Goal: Use online tool/utility: Use online tool/utility

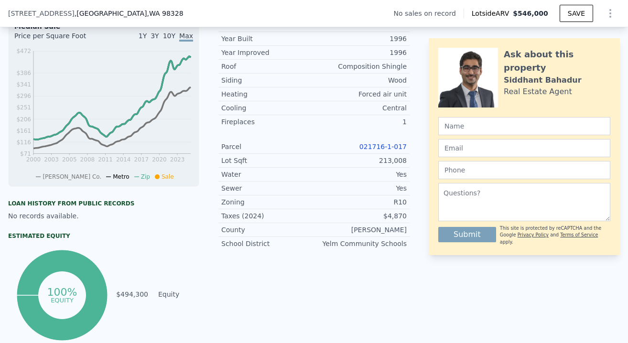
scroll to position [303, 0]
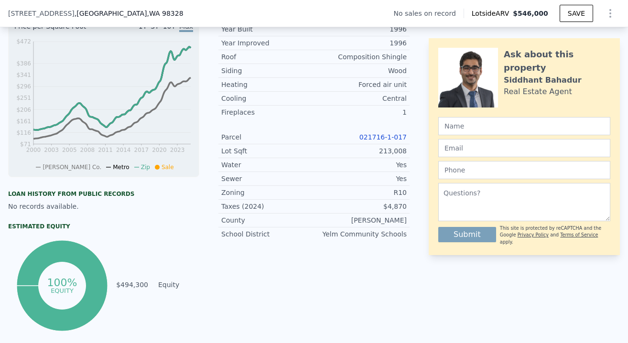
click at [373, 141] on div "021716-1-017" at bounding box center [360, 137] width 93 height 10
click at [373, 138] on link "021716-1-017" at bounding box center [383, 137] width 47 height 8
drag, startPoint x: 362, startPoint y: 137, endPoint x: 408, endPoint y: 139, distance: 45.9
click at [408, 139] on div "Parcel 021716-1-017" at bounding box center [314, 138] width 191 height 14
copy link "021716-1-017"
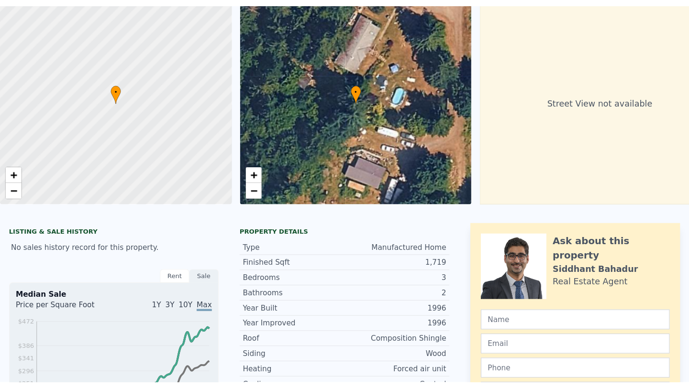
scroll to position [0, 0]
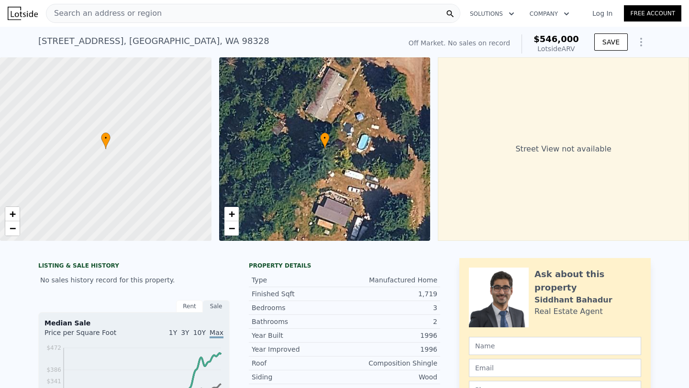
click at [358, 34] on div "[STREET_ADDRESS] No sales on record (~ARV $546k )" at bounding box center [217, 44] width 359 height 27
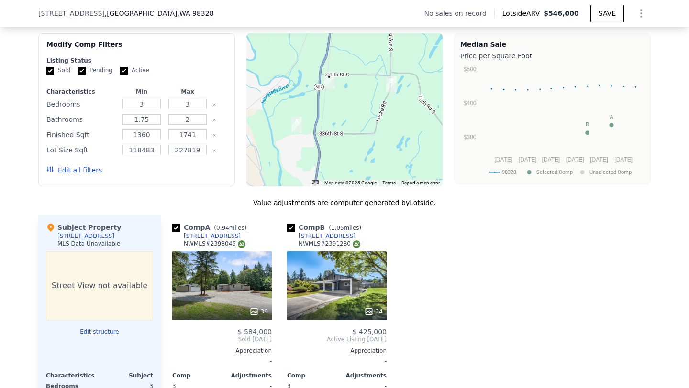
scroll to position [766, 0]
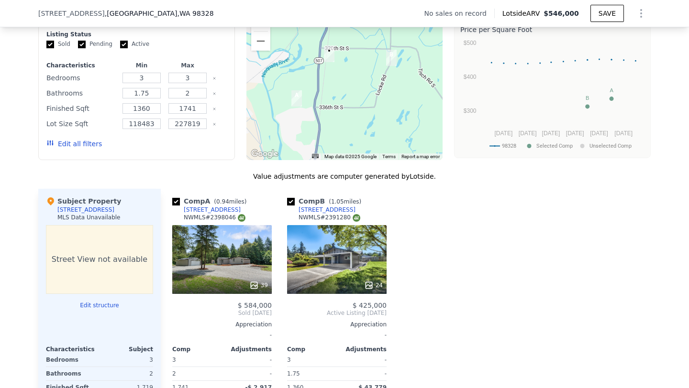
click at [240, 159] on div "Modify Comp Filters Listing Status Sold Pending Active Characteristics Min Max …" at bounding box center [344, 83] width 612 height 153
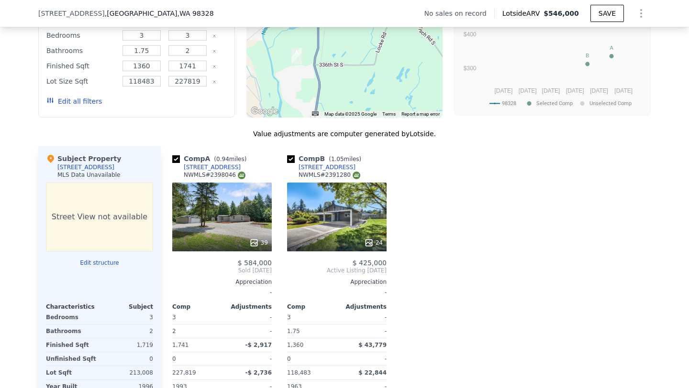
click at [451, 209] on div "Comp A ( 0.94 miles) [STREET_ADDRESS] # 2398046 39 $ 584,000 Sold [DATE] Apprec…" at bounding box center [406, 293] width 490 height 294
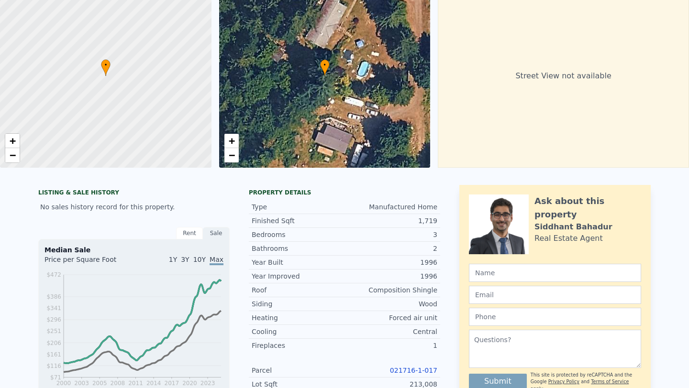
scroll to position [0, 0]
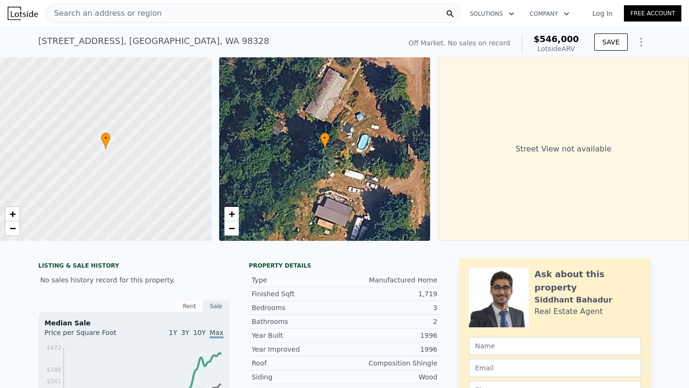
click at [371, 40] on div "[STREET_ADDRESS] No sales on record (~ARV $546k )" at bounding box center [217, 44] width 359 height 27
click at [354, 39] on div "[STREET_ADDRESS] No sales on record (~ARV $546k )" at bounding box center [217, 44] width 359 height 27
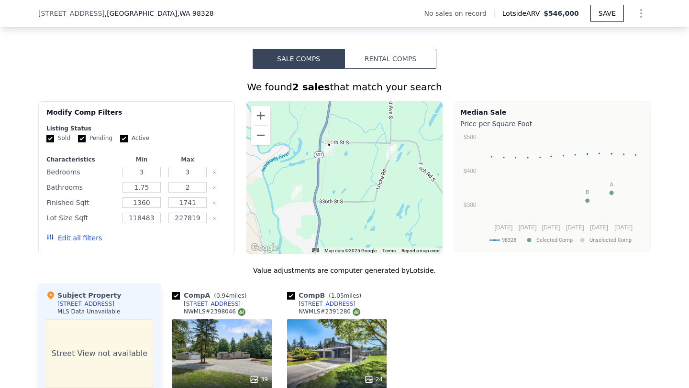
click at [447, 125] on div "Modify Comp Filters Listing Status Sold Pending Active Characteristics Min Max …" at bounding box center [344, 177] width 612 height 153
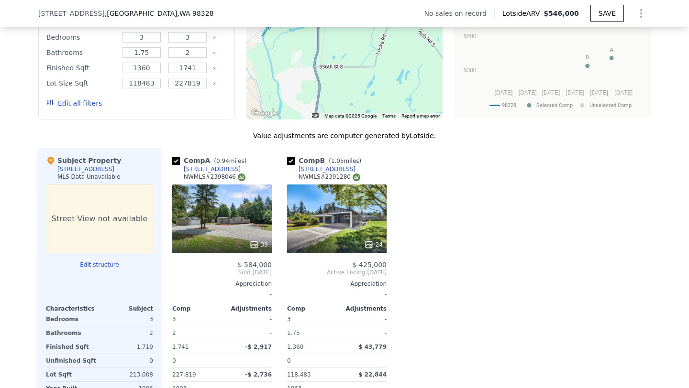
click at [447, 125] on div "We found 2 sales that match your search Filters Map Prices Modify Comp Filters …" at bounding box center [344, 202] width 612 height 514
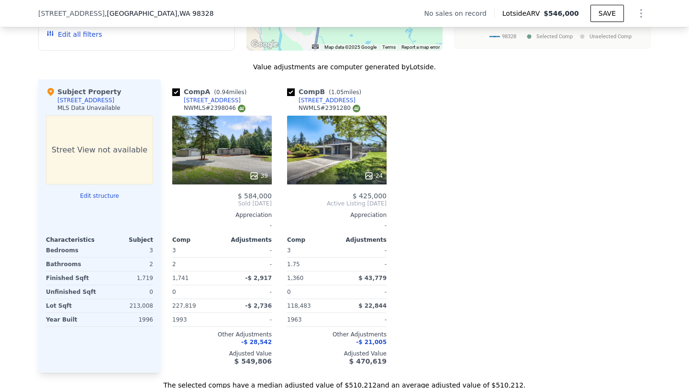
scroll to position [876, 0]
click at [222, 166] on div "39" at bounding box center [221, 149] width 99 height 69
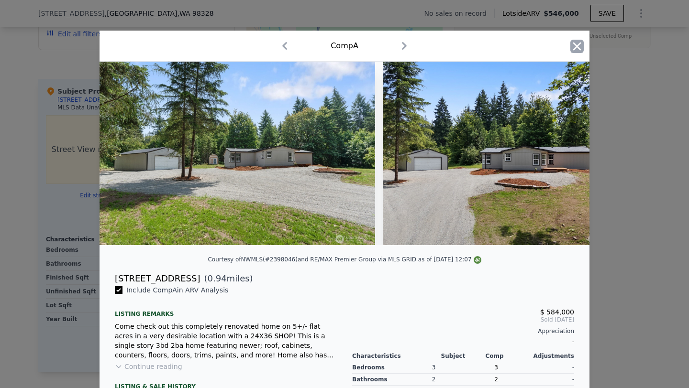
click at [573, 48] on icon "button" at bounding box center [576, 46] width 13 height 13
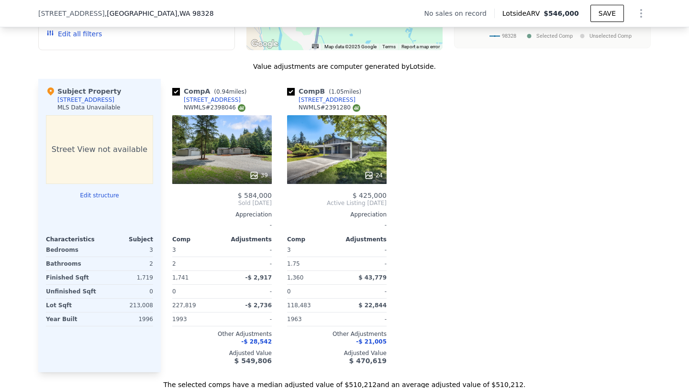
click at [596, 143] on div "Comp A ( 0.94 miles) [STREET_ADDRESS] # 2398046 39 $ 584,000 Sold [DATE] Apprec…" at bounding box center [406, 226] width 490 height 294
click at [338, 139] on div "24" at bounding box center [336, 149] width 99 height 69
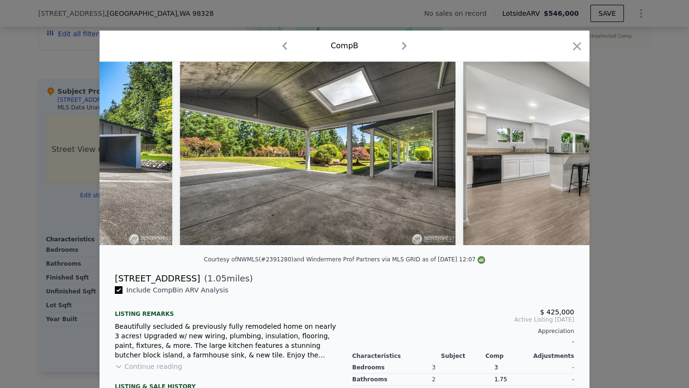
scroll to position [0, 540]
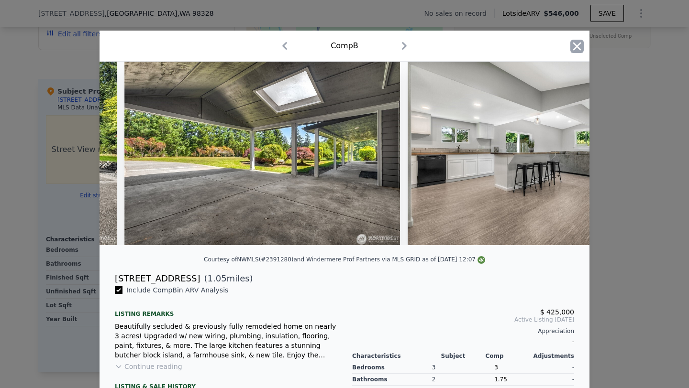
click at [578, 44] on icon "button" at bounding box center [577, 46] width 8 height 8
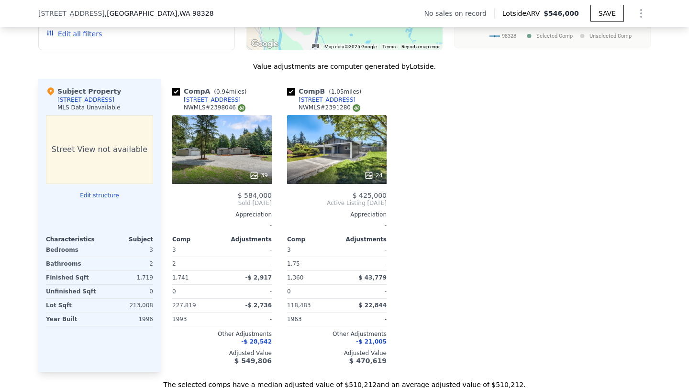
click at [497, 211] on div "Comp A ( 0.94 miles) [STREET_ADDRESS] # 2398046 39 $ 584,000 Sold [DATE] Apprec…" at bounding box center [406, 226] width 490 height 294
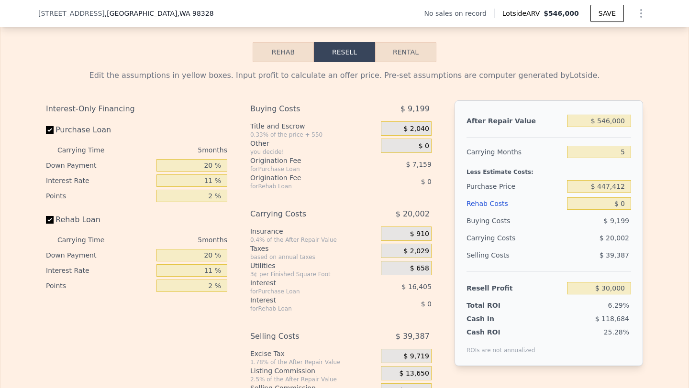
scroll to position [1303, 0]
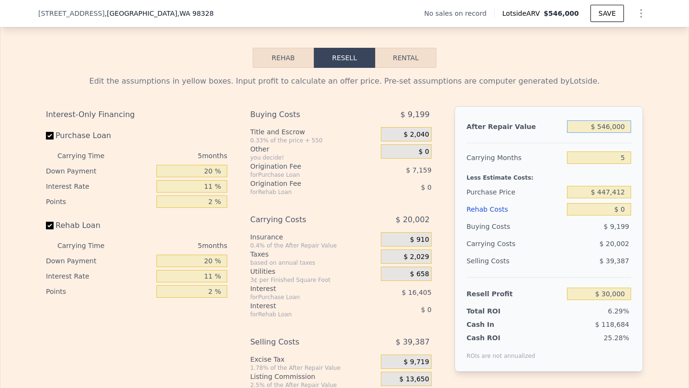
click at [623, 126] on input "$ 546,000" at bounding box center [599, 126] width 64 height 12
type input "$ 9"
type input "-$ 476,244"
type input "$ 97"
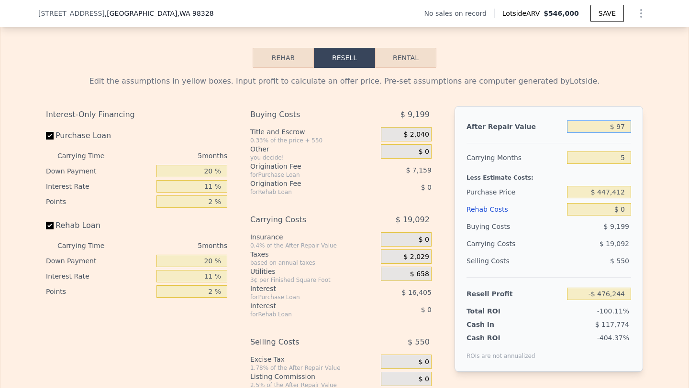
type input "-$ 476,162"
type input "$ 970"
type input "-$ 475,353"
type input "$ 9,700"
type input "-$ 467,260"
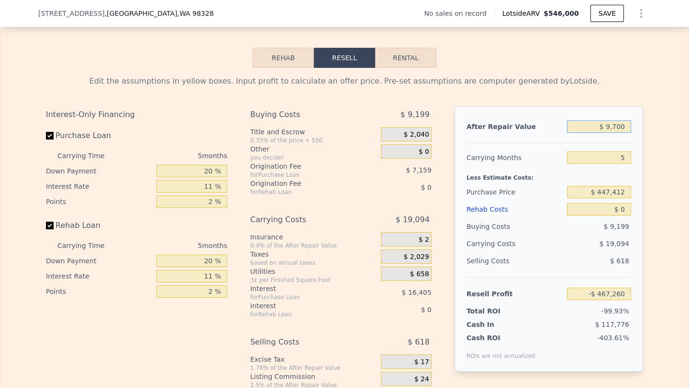
type input "$ 97,000"
type input "-$ 386,315"
type input "$ 970,000"
type input "$ 423,134"
type input "$ 970,000"
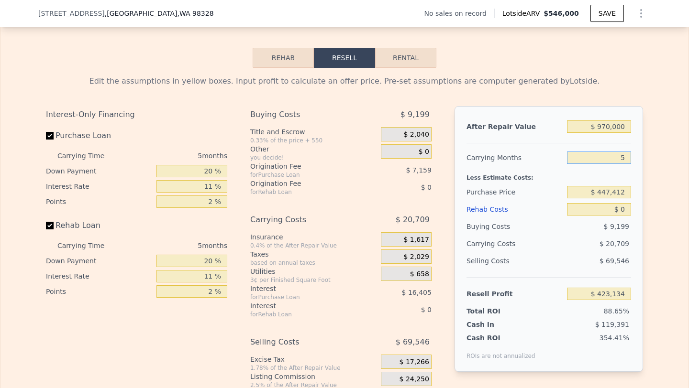
click at [628, 162] on input "5" at bounding box center [599, 158] width 64 height 12
type input "6"
type input "$ 418,993"
type input "6"
click at [625, 212] on input "$ 0" at bounding box center [599, 209] width 64 height 12
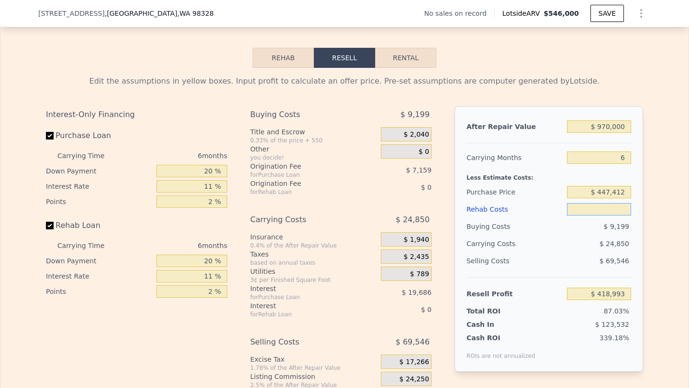
type input "$ 2"
type input "$ 418,991"
type input "$ 25"
type input "$ 418,968"
type input "$ 250"
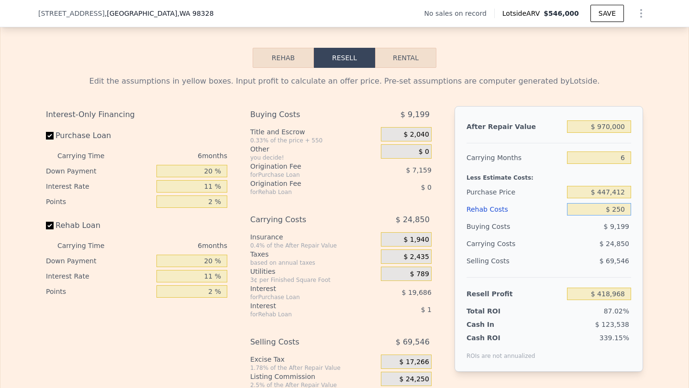
type input "$ 418,727"
type input "$ 2,500"
type input "$ 416,345"
type input "$ 25,000"
type input "$ 392,495"
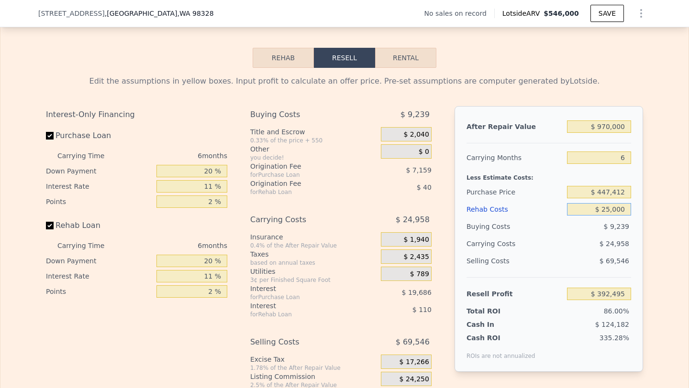
type input "$ 250,000"
type input "$ 153,995"
type input "$ 250,000"
click at [625, 190] on input "$ 447,412" at bounding box center [599, 192] width 64 height 12
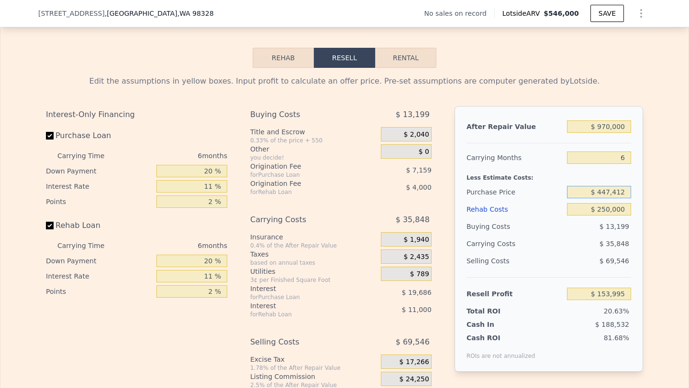
click at [625, 190] on input "$ 447,412" at bounding box center [599, 192] width 64 height 12
type input "$ 425,000"
click at [628, 228] on div "Edit the assumptions in yellow boxes. Input profit to calculate an offer price.…" at bounding box center [344, 246] width 612 height 356
type input "$ 177,825"
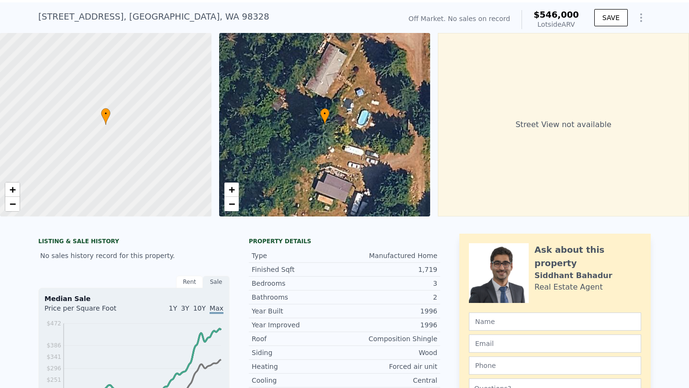
scroll to position [0, 0]
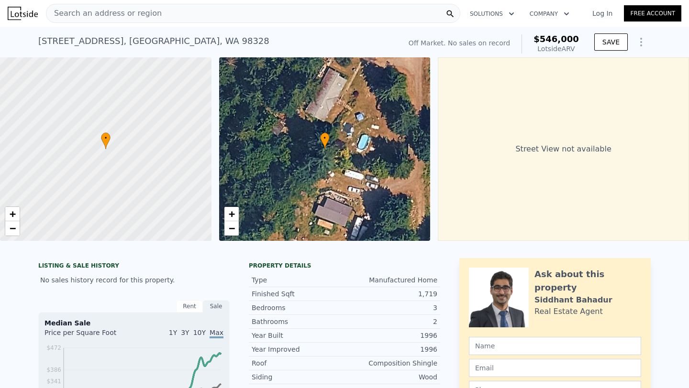
type input "$ 546,000"
type input "5"
type input "$ 0"
type input "$ 30,000"
click at [235, 230] on link "−" at bounding box center [231, 228] width 14 height 14
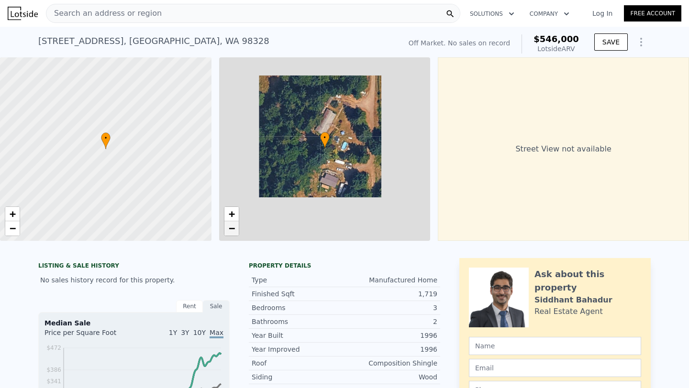
click at [235, 230] on link "−" at bounding box center [231, 228] width 14 height 14
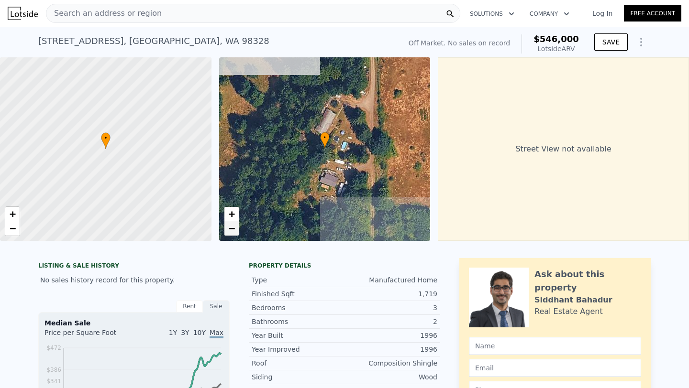
click at [235, 230] on link "−" at bounding box center [231, 228] width 14 height 14
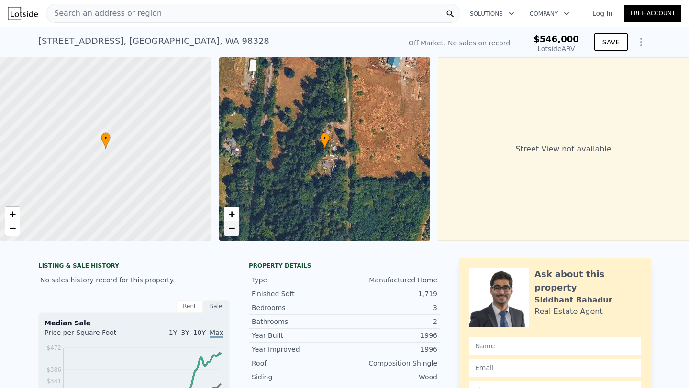
click at [235, 230] on link "−" at bounding box center [231, 228] width 14 height 14
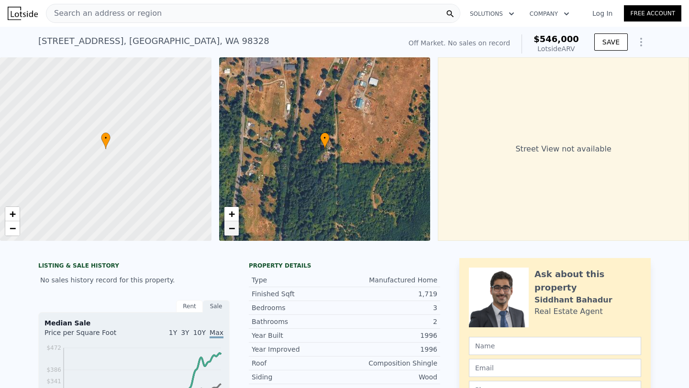
click at [235, 230] on link "−" at bounding box center [231, 228] width 14 height 14
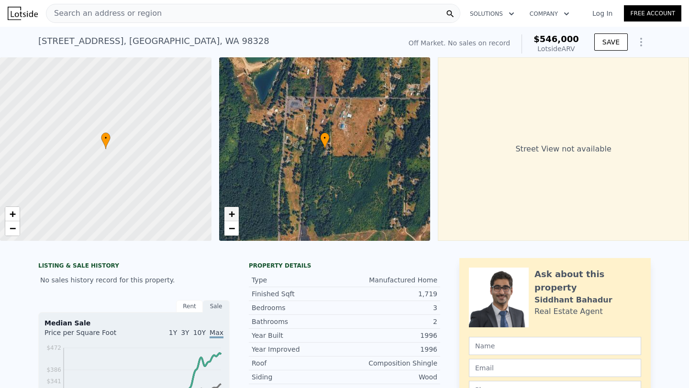
click at [230, 211] on span "+" at bounding box center [231, 214] width 6 height 12
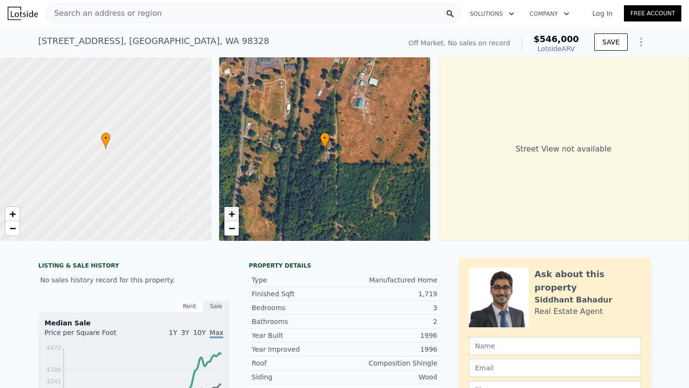
click at [230, 211] on span "+" at bounding box center [231, 214] width 6 height 12
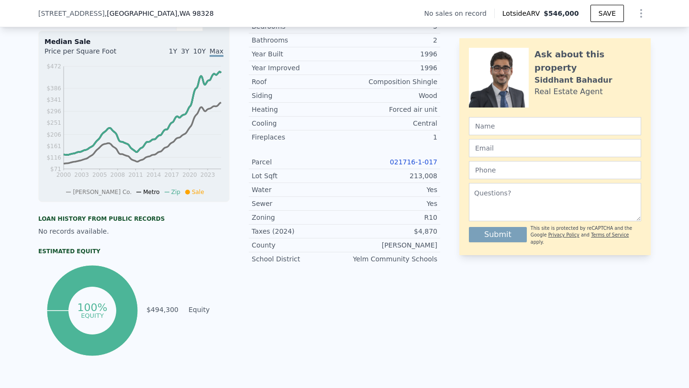
scroll to position [285, 0]
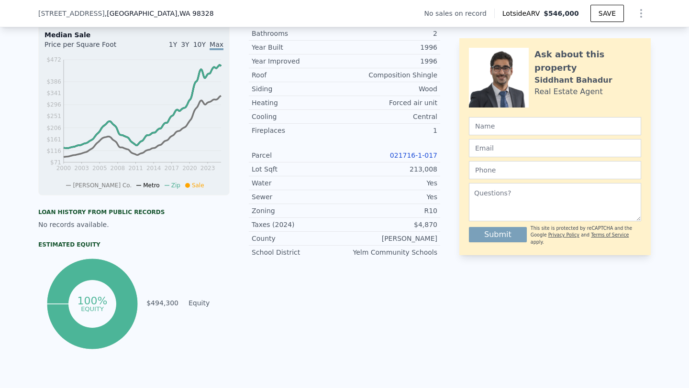
click at [413, 157] on link "021716-1-017" at bounding box center [413, 156] width 47 height 8
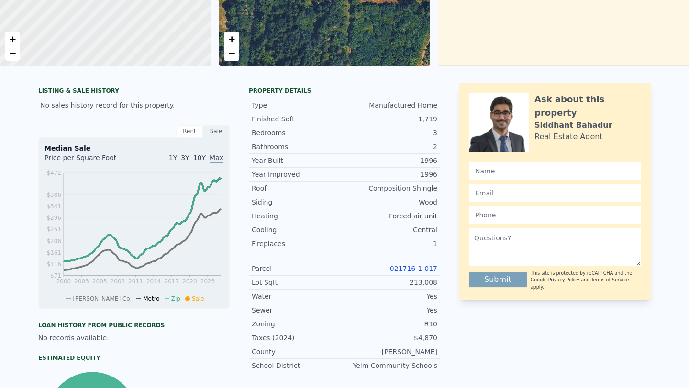
scroll to position [0, 0]
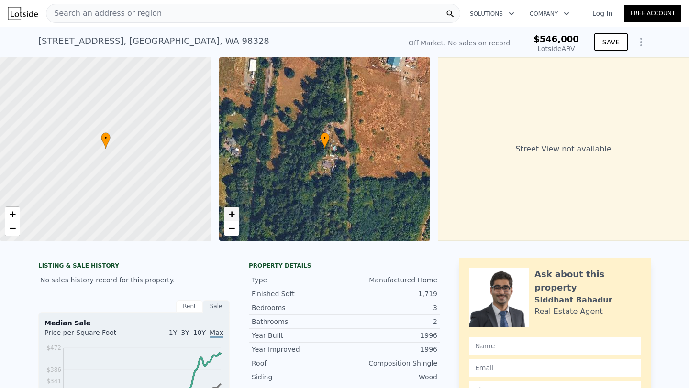
click at [230, 213] on span "+" at bounding box center [231, 214] width 6 height 12
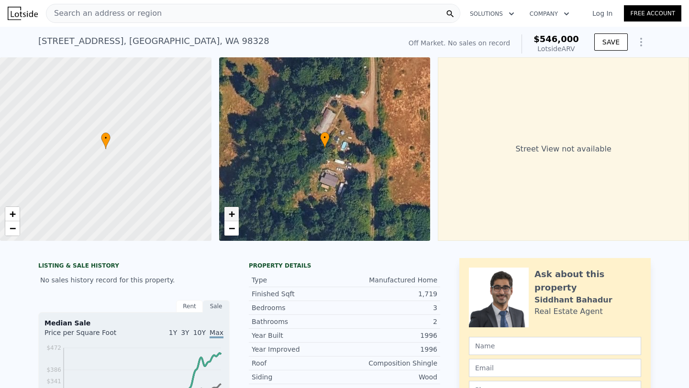
click at [230, 213] on span "+" at bounding box center [231, 214] width 6 height 12
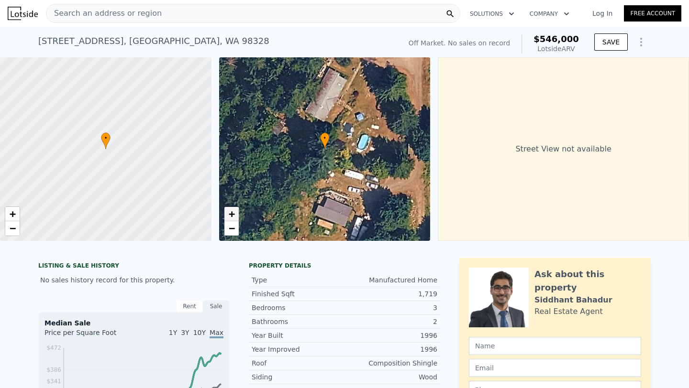
click at [230, 213] on span "+" at bounding box center [231, 214] width 6 height 12
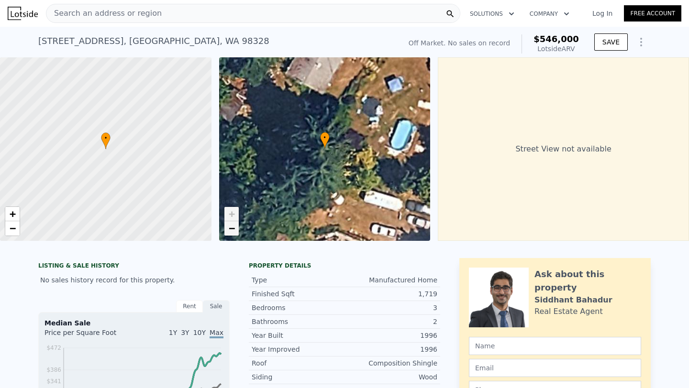
click at [235, 228] on link "−" at bounding box center [231, 228] width 14 height 14
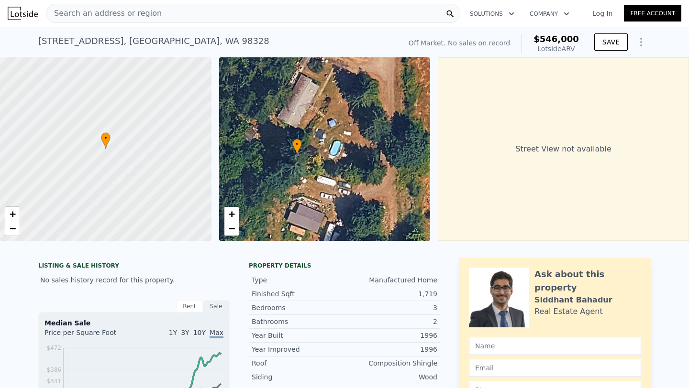
drag, startPoint x: 415, startPoint y: 128, endPoint x: 387, endPoint y: 134, distance: 27.9
click at [387, 134] on div "• + −" at bounding box center [324, 149] width 211 height 184
click at [330, 51] on div "[STREET_ADDRESS] No sales on record (~ARV $546k )" at bounding box center [217, 44] width 359 height 27
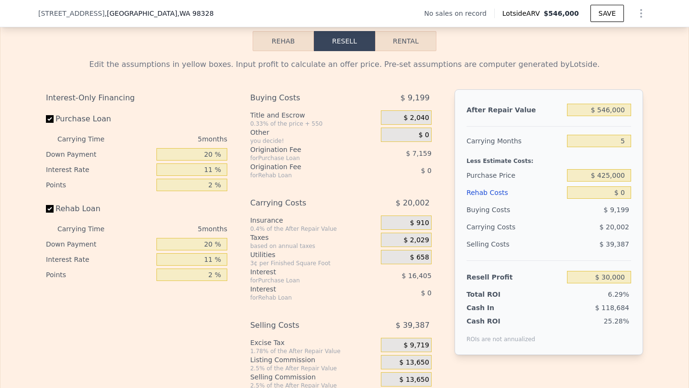
scroll to position [1352, 0]
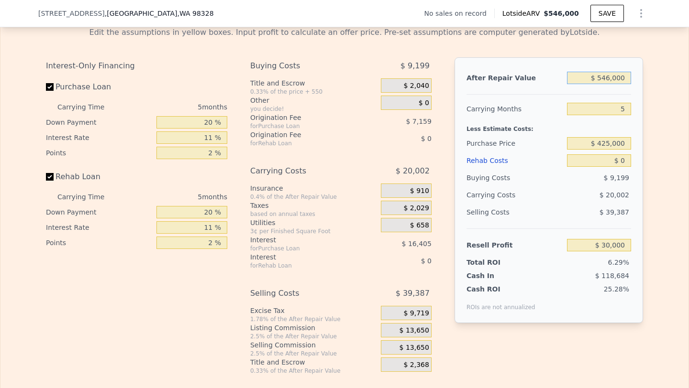
click at [618, 77] on input "$ 546,000" at bounding box center [599, 78] width 64 height 12
click at [627, 75] on input "text" at bounding box center [599, 78] width 64 height 12
click at [624, 76] on input "text" at bounding box center [599, 78] width 64 height 12
type input "$ 4"
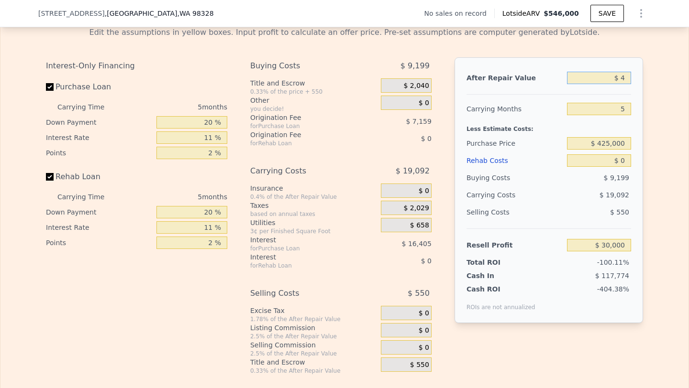
type input "-$ 476,249"
type input "$ 48"
type input "-$ 476,208"
type input "$ 480"
type input "-$ 475,809"
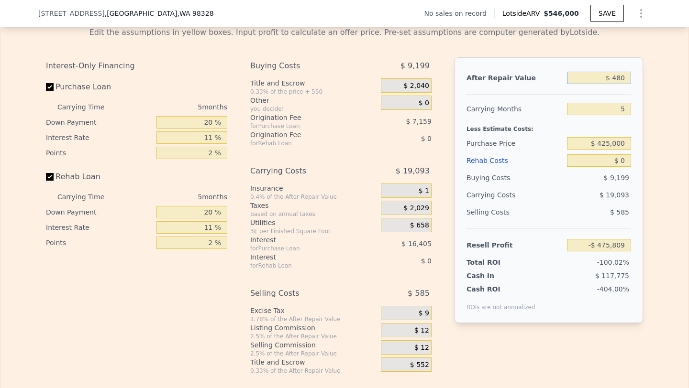
type input "$ 4,800"
type input "-$ 471,802"
type input "$ 48,000"
type input "-$ 431,747"
type input "$ 480,000"
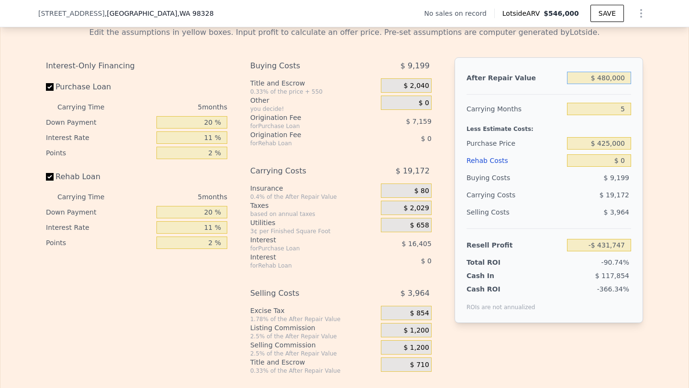
type input "-$ 31,195"
type input "$ 48,000"
type input "-$ 431,747"
type input "$ 4,800"
type input "-$ 471,802"
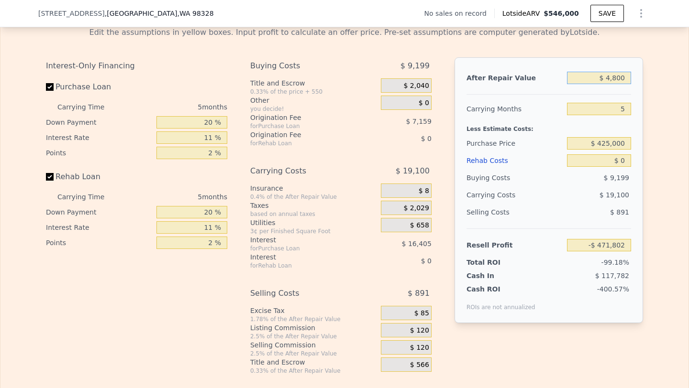
type input "$ 480"
type input "-$ 475,809"
type input "$ 48"
type input "-$ 476,208"
type input "$ 4"
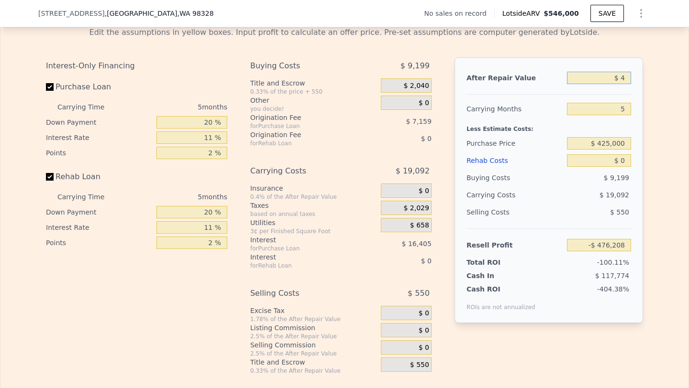
type input "-$ 476,249"
click at [625, 159] on input "$ 0" at bounding box center [599, 160] width 64 height 12
type input "$ 2"
type input "$ 4"
type input "-$ 476,251"
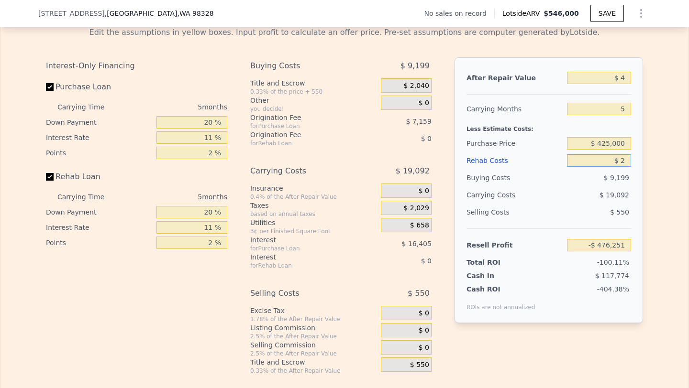
type input "$ 25"
type input "-$ 476,274"
type input "$ 250"
type input "-$ 476,513"
type input "$ 2,500"
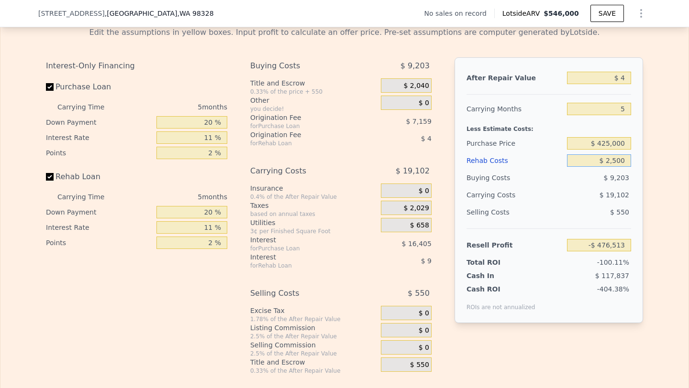
type input "-$ 478,879"
type input "$ 25,000"
type input "-$ 502,564"
type input "$ 250,000"
type input "-$ 739,414"
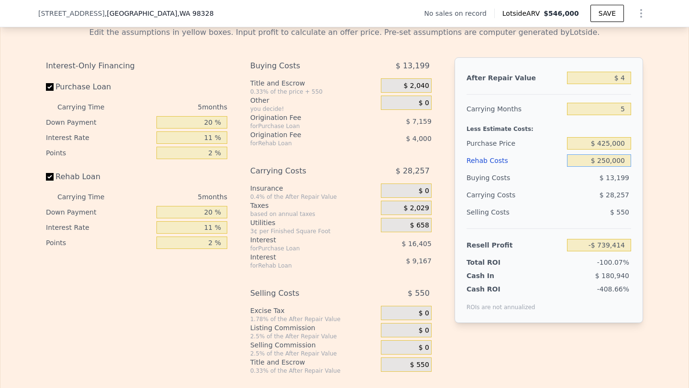
type input "$ 250,000"
type input "$ 546,000"
type input "$ 0"
type input "$ 30,000"
click at [621, 77] on input "$ 546,000" at bounding box center [599, 78] width 64 height 12
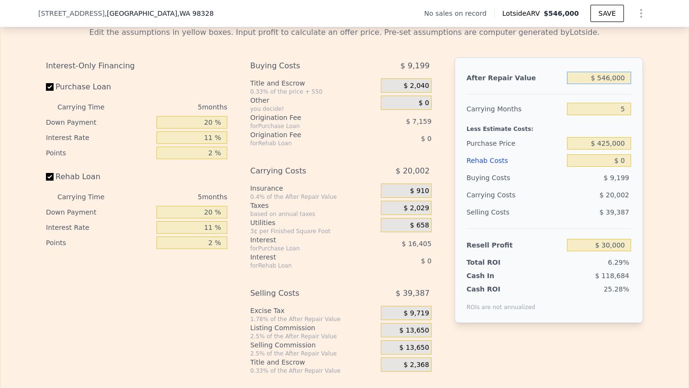
click at [621, 77] on input "$ 546,000" at bounding box center [599, 78] width 64 height 12
type input "$ 5"
type input "-$ 476,248"
type input "$ 58"
type input "-$ 476,198"
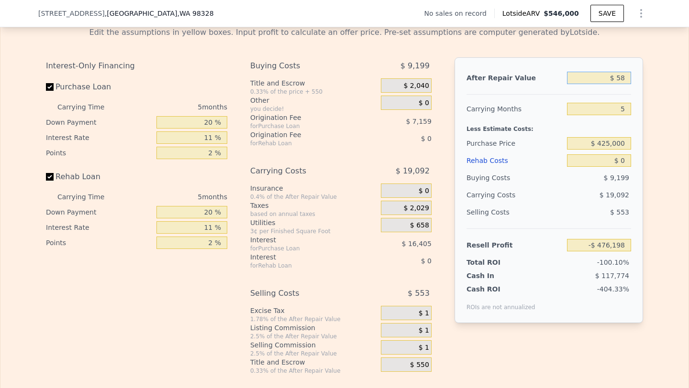
type input "$ 585"
type input "-$ 475,711"
type input "$ 5,850"
type input "-$ 470,828"
type input "$ 58,500"
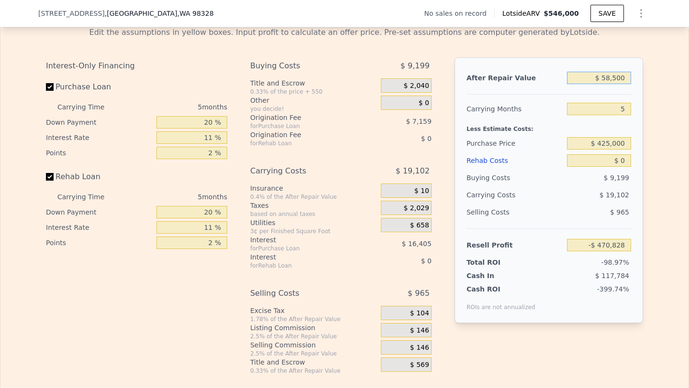
type input "-$ 422,013"
type input "$ 585,000"
type input "$ 66,161"
click at [619, 79] on input "$ 585,000" at bounding box center [599, 78] width 64 height 12
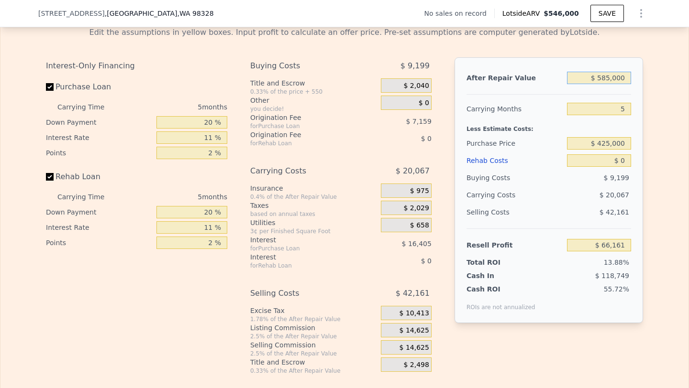
click at [619, 79] on input "$ 585,000" at bounding box center [599, 78] width 64 height 12
type input "$ 9"
type input "-$ 476,244"
type input "$ 950"
type input "-$ 475,373"
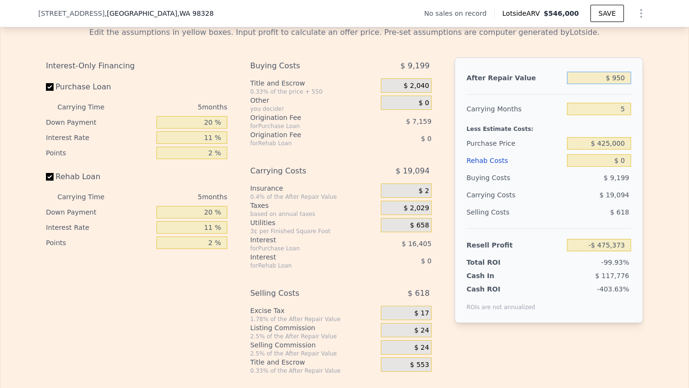
type input "$ 9,500"
type input "-$ 467,446"
type input "$ 95,000"
type input "-$ 388,168"
type input "$ 950,000"
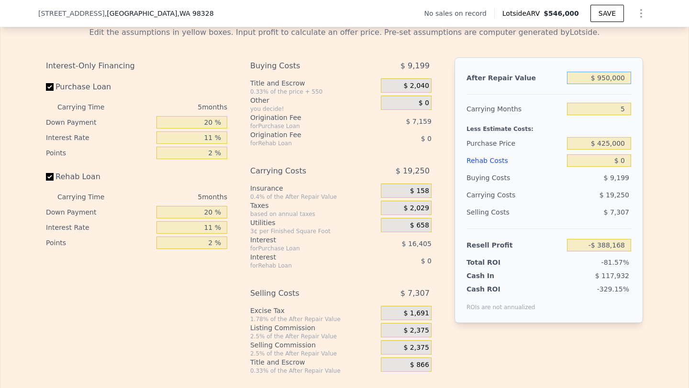
type input "$ 404,590"
type input "$ 950,000"
click at [628, 108] on input "5" at bounding box center [599, 109] width 64 height 12
click at [616, 145] on input "$ 425,000" at bounding box center [599, 143] width 64 height 12
click at [626, 160] on input "$ 0" at bounding box center [599, 160] width 64 height 12
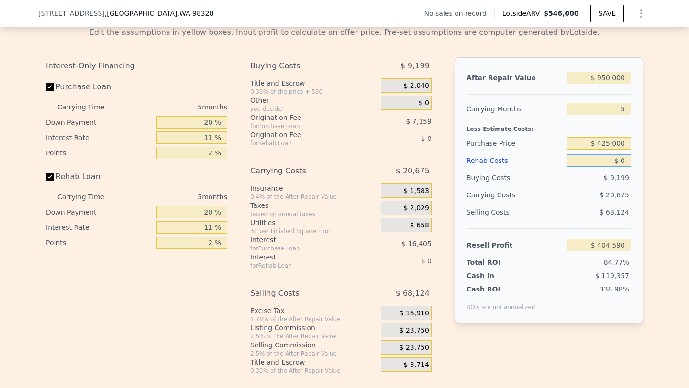
type input "$ 428,256"
type input "$ 2"
type input "$ 428,254"
type input "$ 25"
type input "$ 428,231"
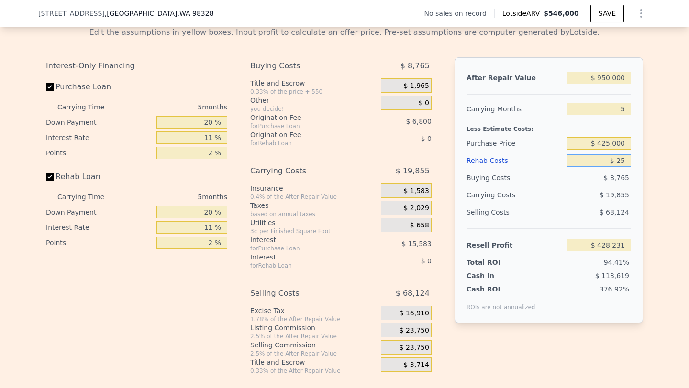
type input "$ 250"
type input "$ 427,992"
type input "$ 2,500"
type input "$ 425,626"
type input "$ 25,000"
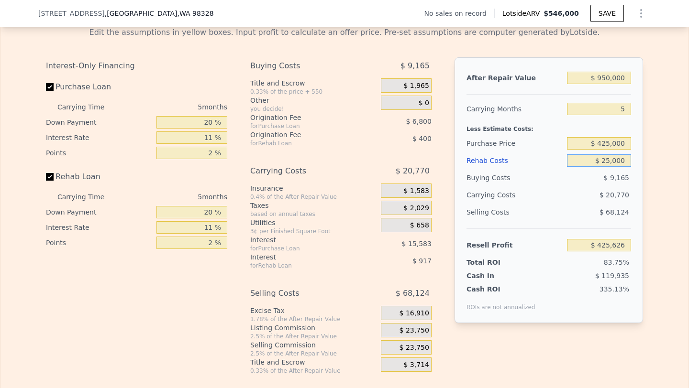
type input "$ 401,941"
type input "$ 250,000"
type input "$ 165,091"
type input "$ 250,000"
click at [554, 198] on div "$ 29,020" at bounding box center [580, 194] width 101 height 17
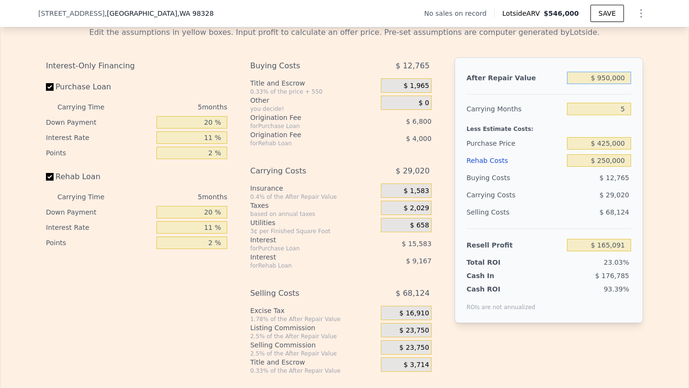
click at [619, 76] on input "$ 950,000" at bounding box center [599, 78] width 64 height 12
type input "$ 90"
type input "-$ 715,668"
type input "$ 900"
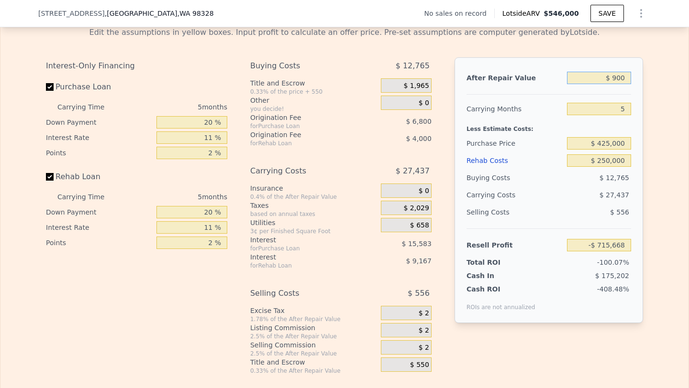
type input "-$ 714,919"
type input "$ 9,000"
type input "-$ 707,407"
type input "$ 90,000"
type input "-$ 632,304"
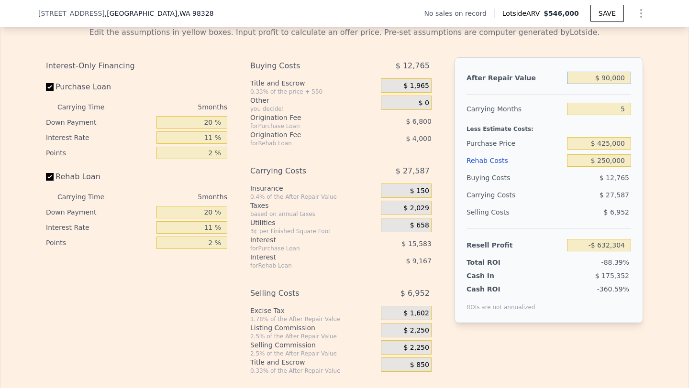
type input "$ 900,000"
type input "$ 118,731"
type input "$ 900,000"
click at [627, 112] on input "5" at bounding box center [599, 109] width 64 height 12
type input "6"
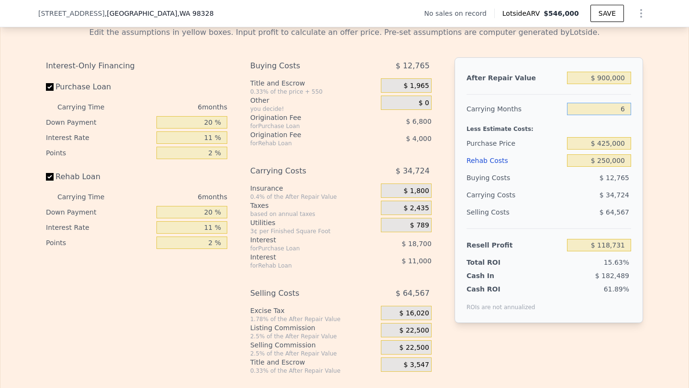
type input "$ 112,944"
type input "6"
click at [626, 125] on div "Less Estimate Costs:" at bounding box center [548, 126] width 164 height 17
type input "$ 546,000"
type input "5"
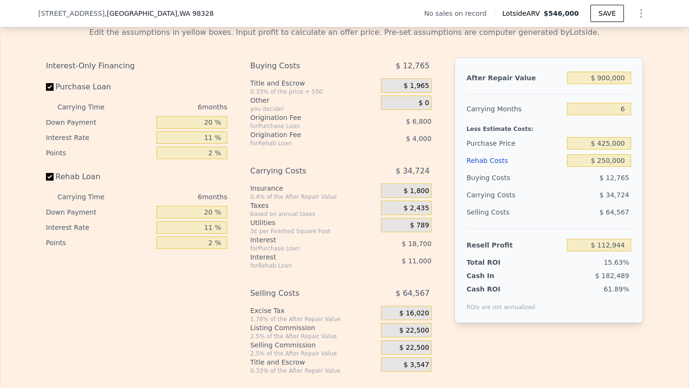
type input "$ 0"
type input "$ 30,000"
